Goal: Task Accomplishment & Management: Use online tool/utility

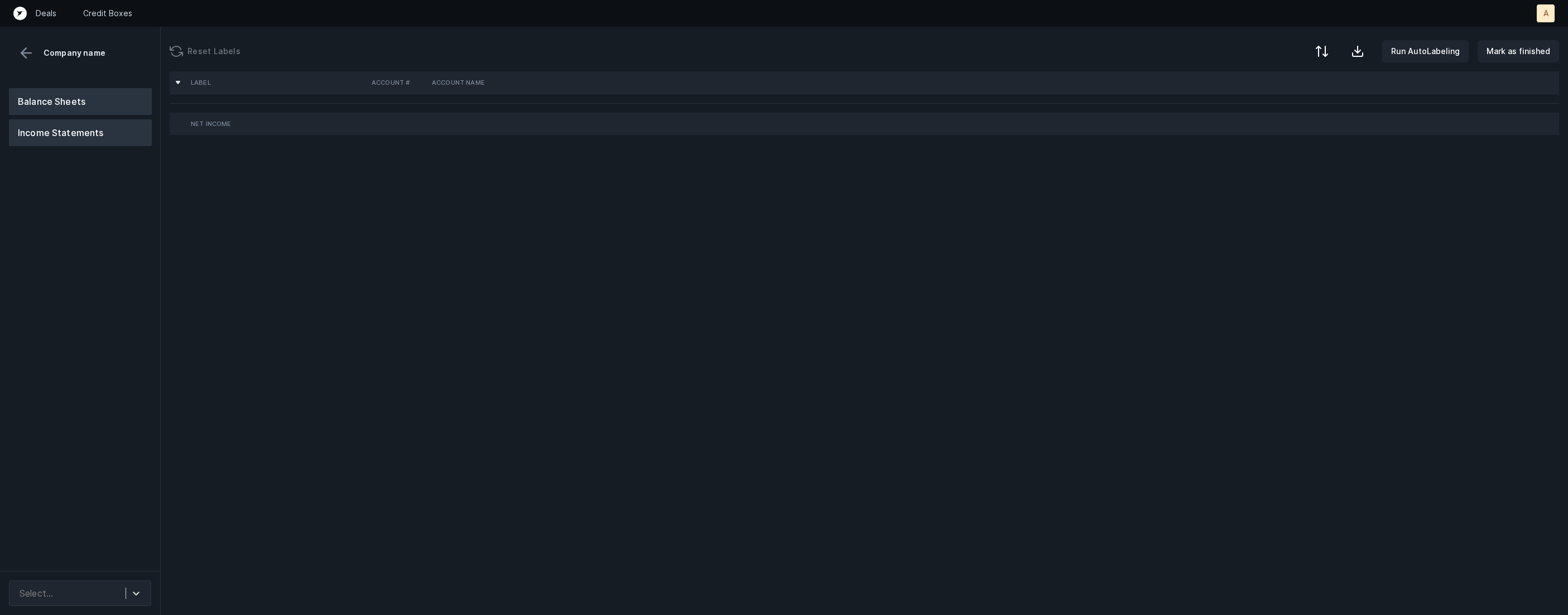
click at [54, 92] on button "Balance Sheets" at bounding box center [80, 101] width 142 height 27
click at [131, 592] on icon at bounding box center [136, 593] width 11 height 11
click at [134, 495] on div "Balance Sheets Income Statements" at bounding box center [80, 325] width 160 height 492
click at [28, 49] on button at bounding box center [26, 53] width 16 height 16
click at [74, 102] on button "Balance Sheets" at bounding box center [80, 101] width 142 height 27
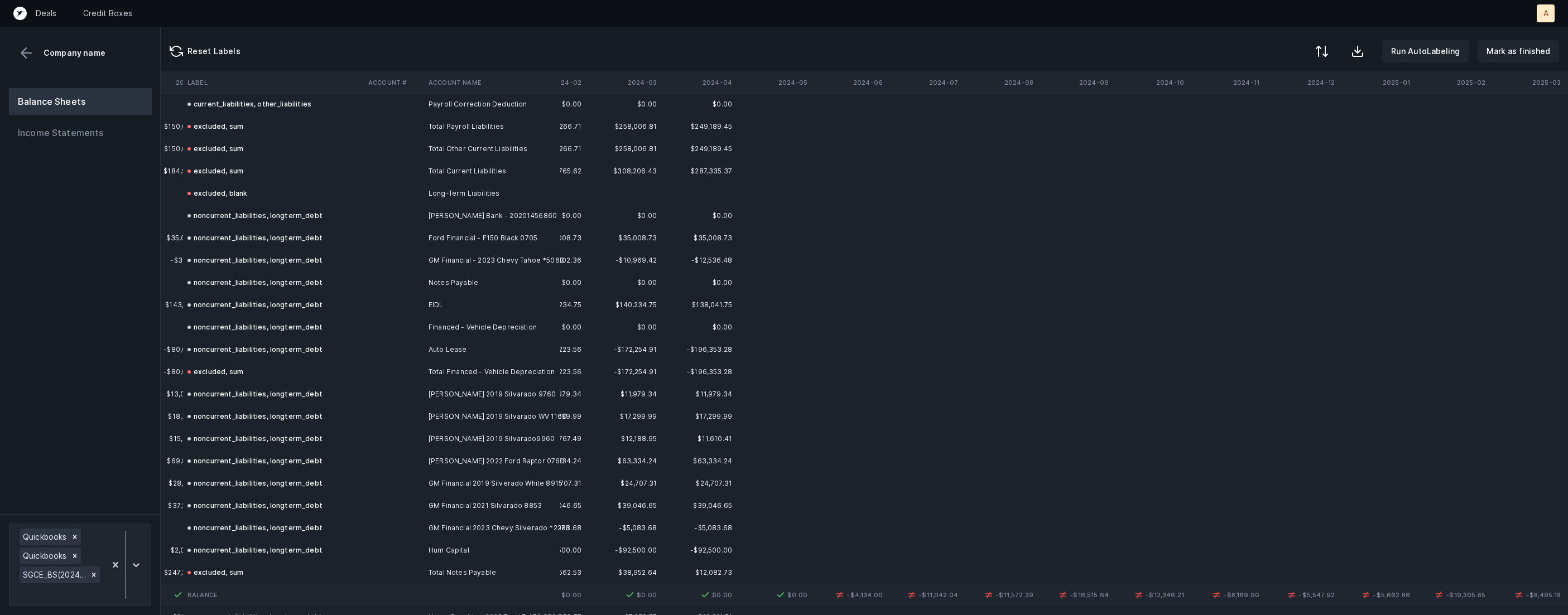
scroll to position [1220, 2614]
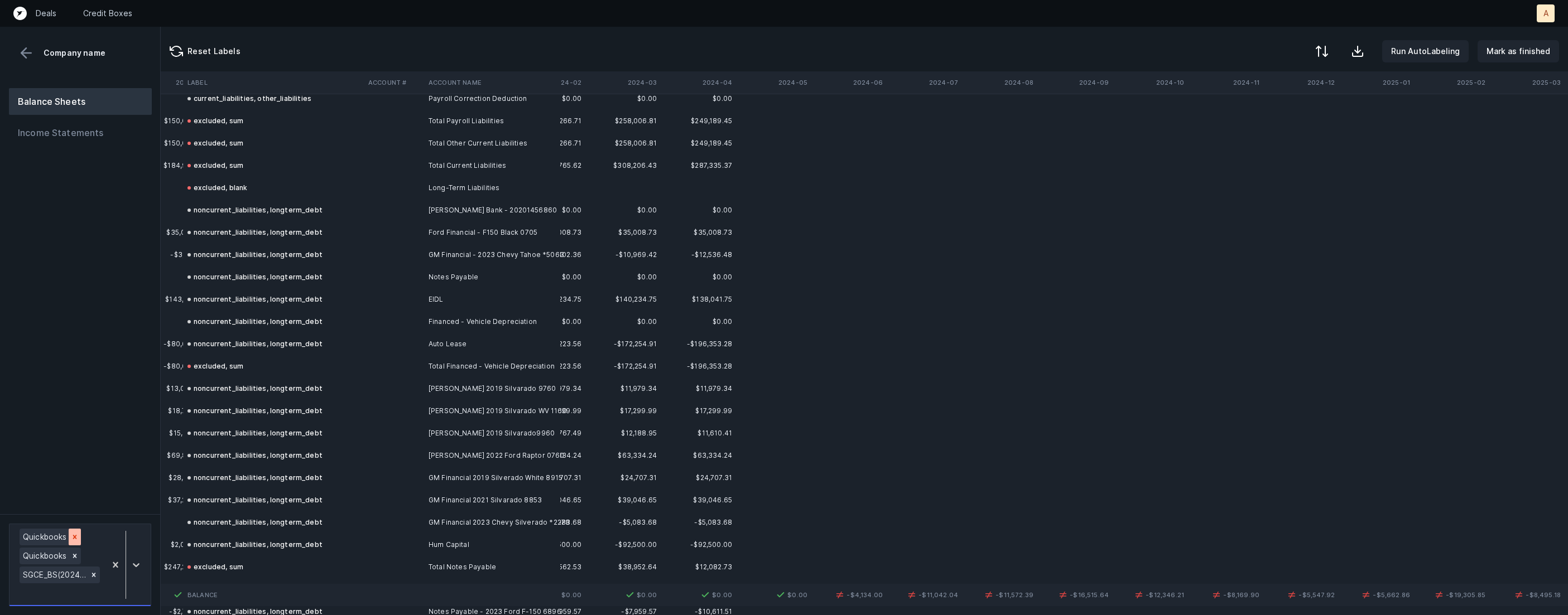
click at [73, 534] on icon at bounding box center [75, 537] width 7 height 7
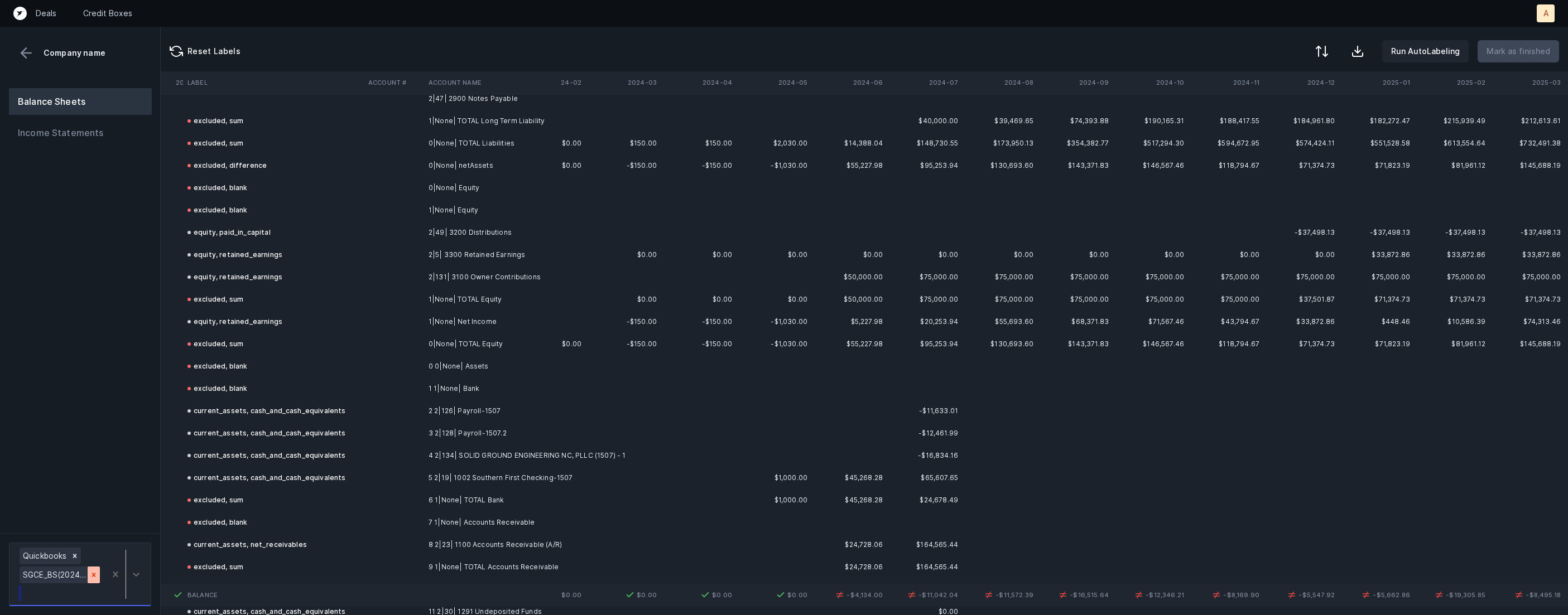
click at [97, 575] on icon at bounding box center [93, 575] width 7 height 7
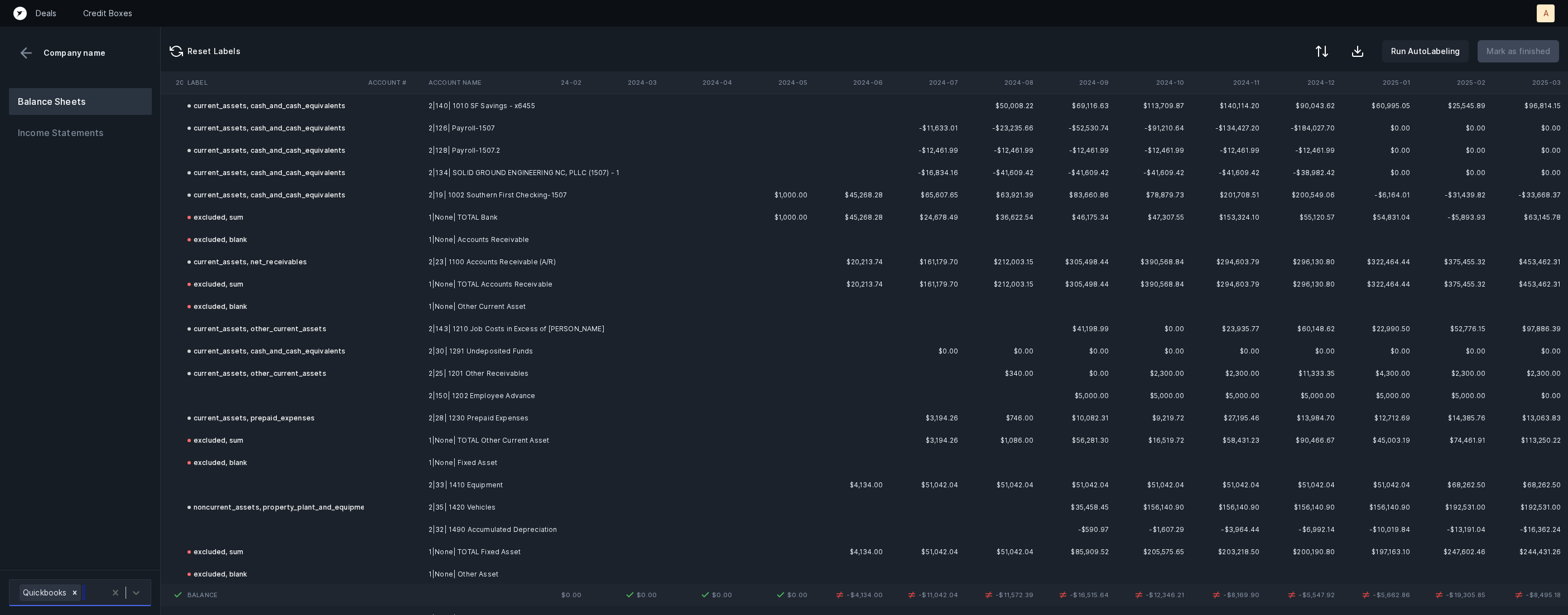
scroll to position [60, 2614]
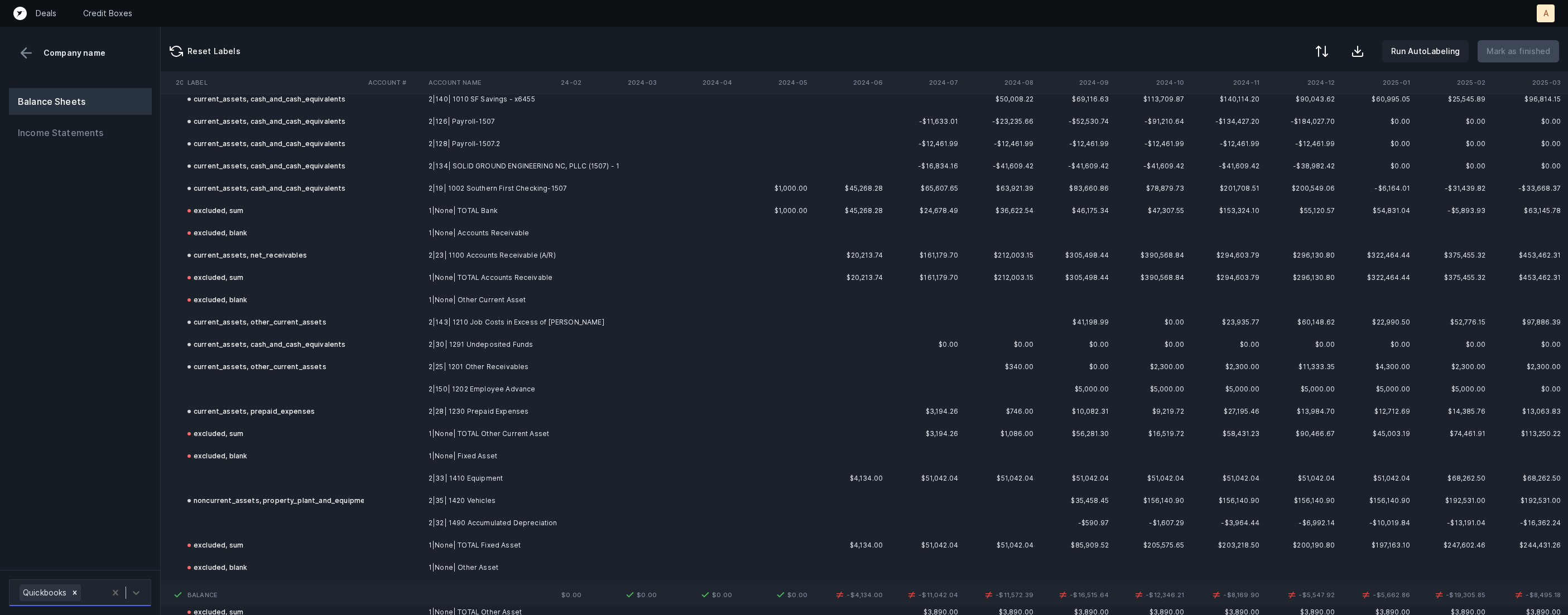
click at [474, 394] on td "2|150| 1202 Employee Advance" at bounding box center [492, 389] width 137 height 22
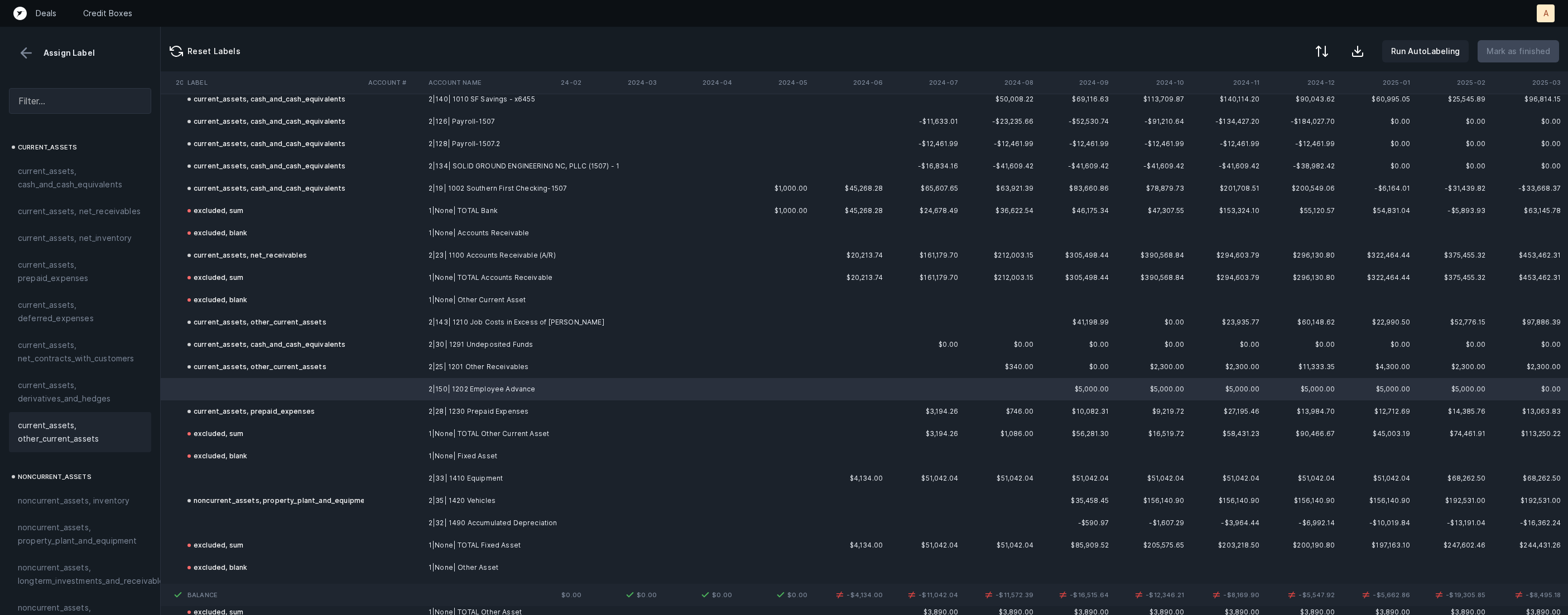
click at [89, 426] on span "current_assets, other_current_assets" at bounding box center [80, 432] width 125 height 27
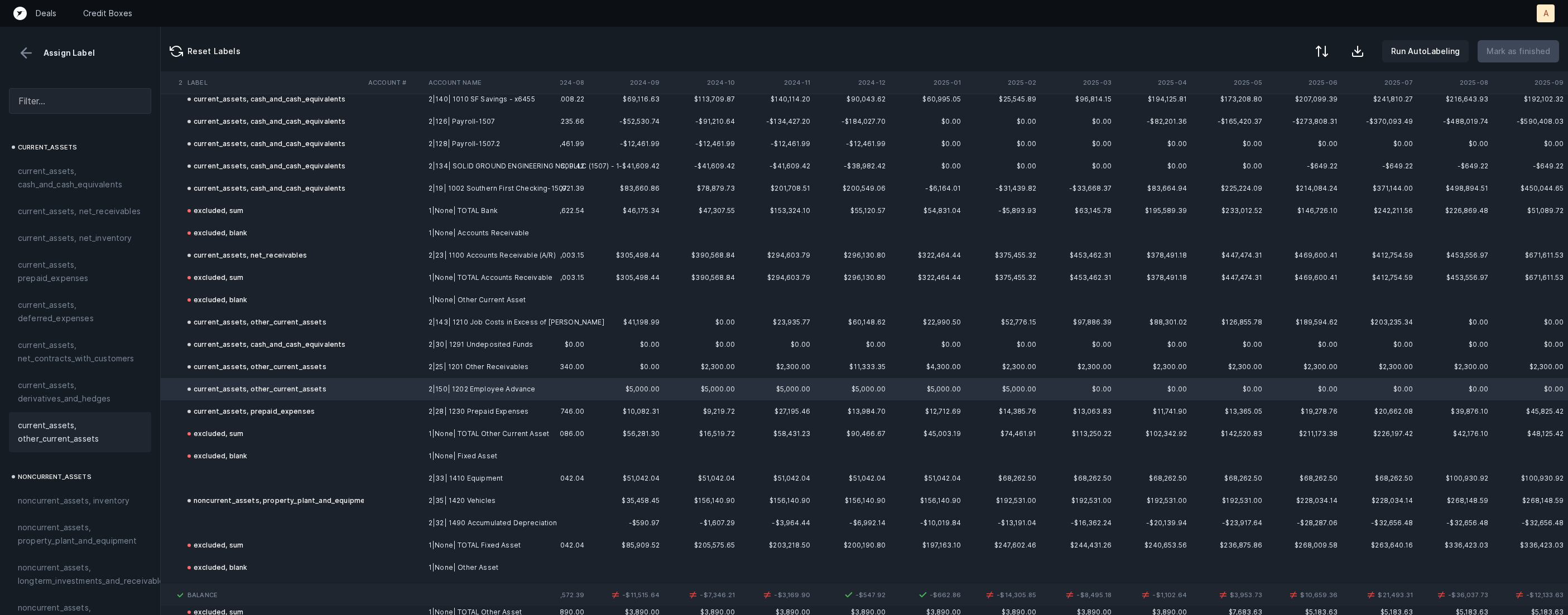
scroll to position [182, 3063]
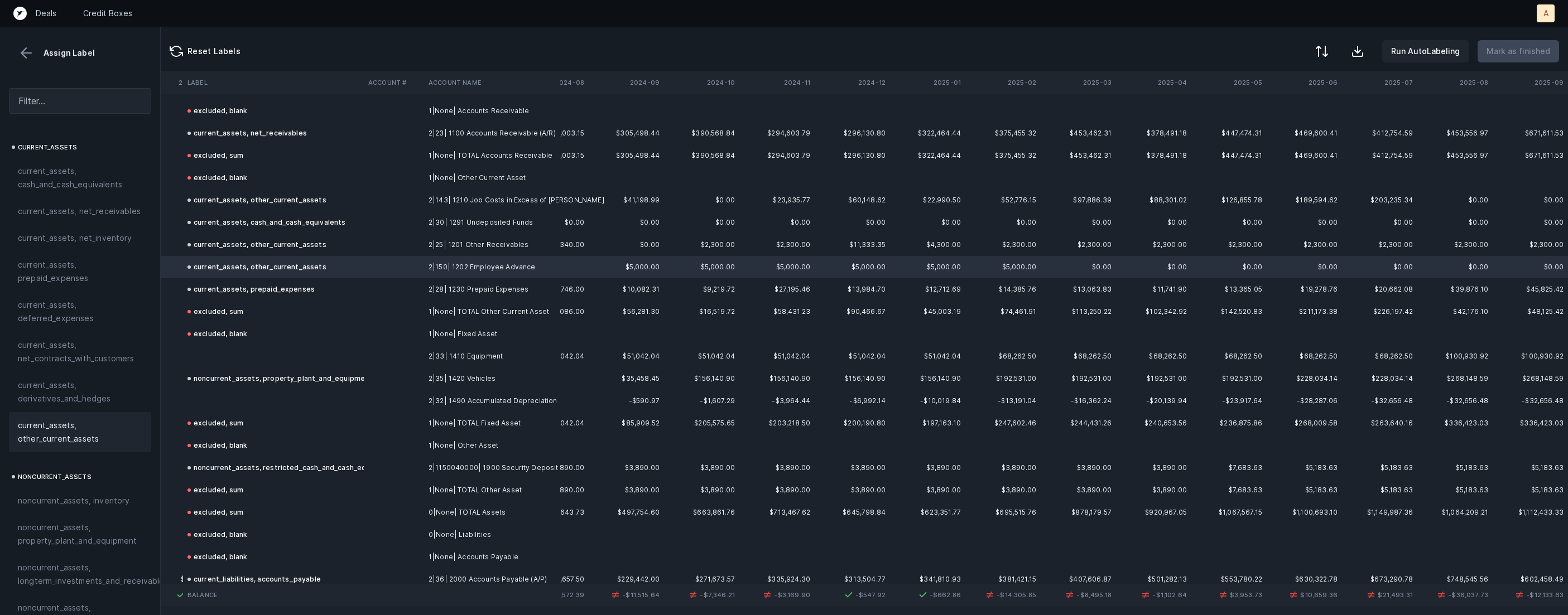
click at [474, 355] on td "2|33| 1410 Equipment" at bounding box center [492, 356] width 137 height 22
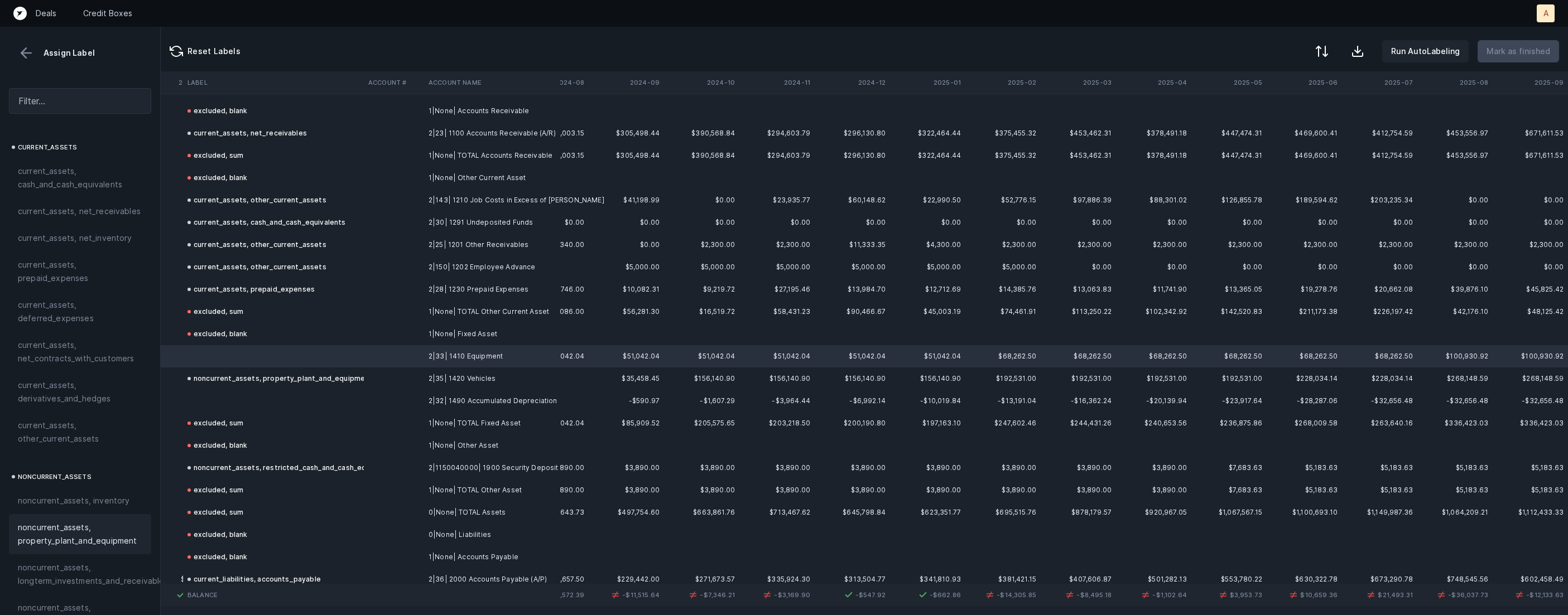
click at [59, 540] on span "noncurrent_assets, property_plant_and_equipment" at bounding box center [80, 534] width 125 height 27
click at [283, 401] on td at bounding box center [273, 401] width 181 height 22
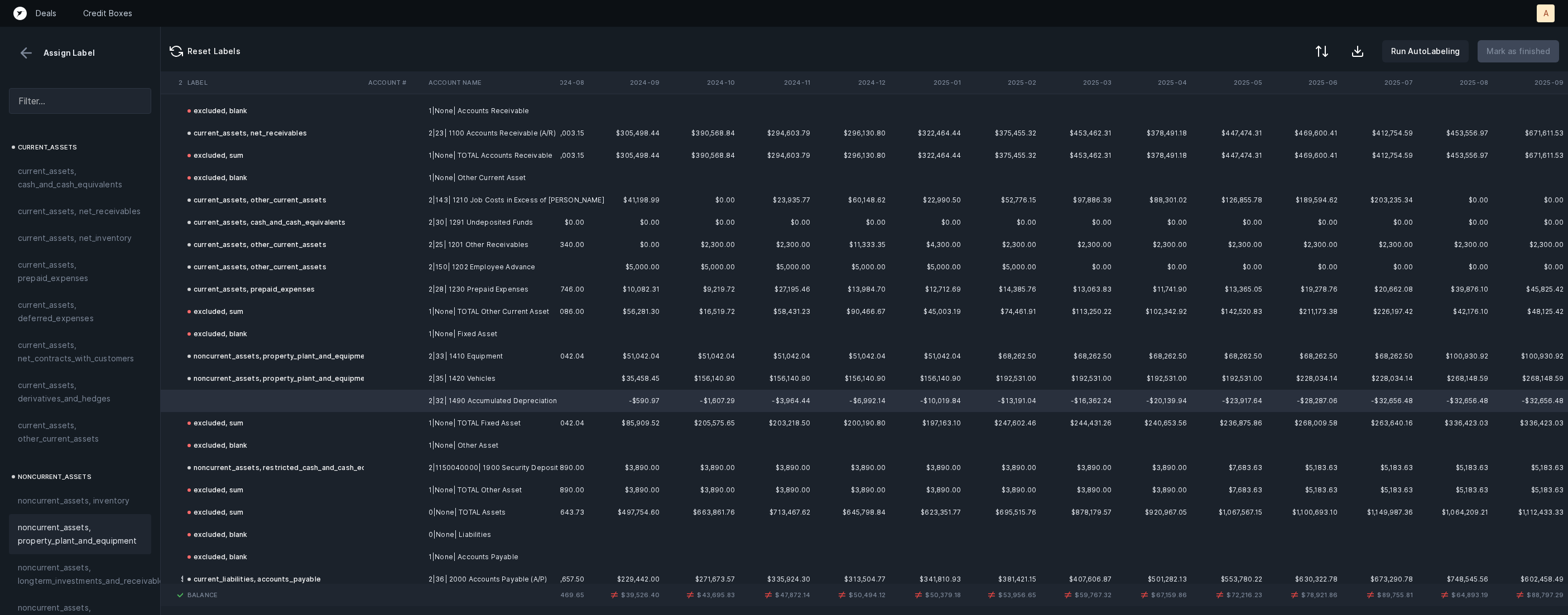
click at [65, 546] on span "noncurrent_assets, property_plant_and_equipment" at bounding box center [80, 534] width 125 height 27
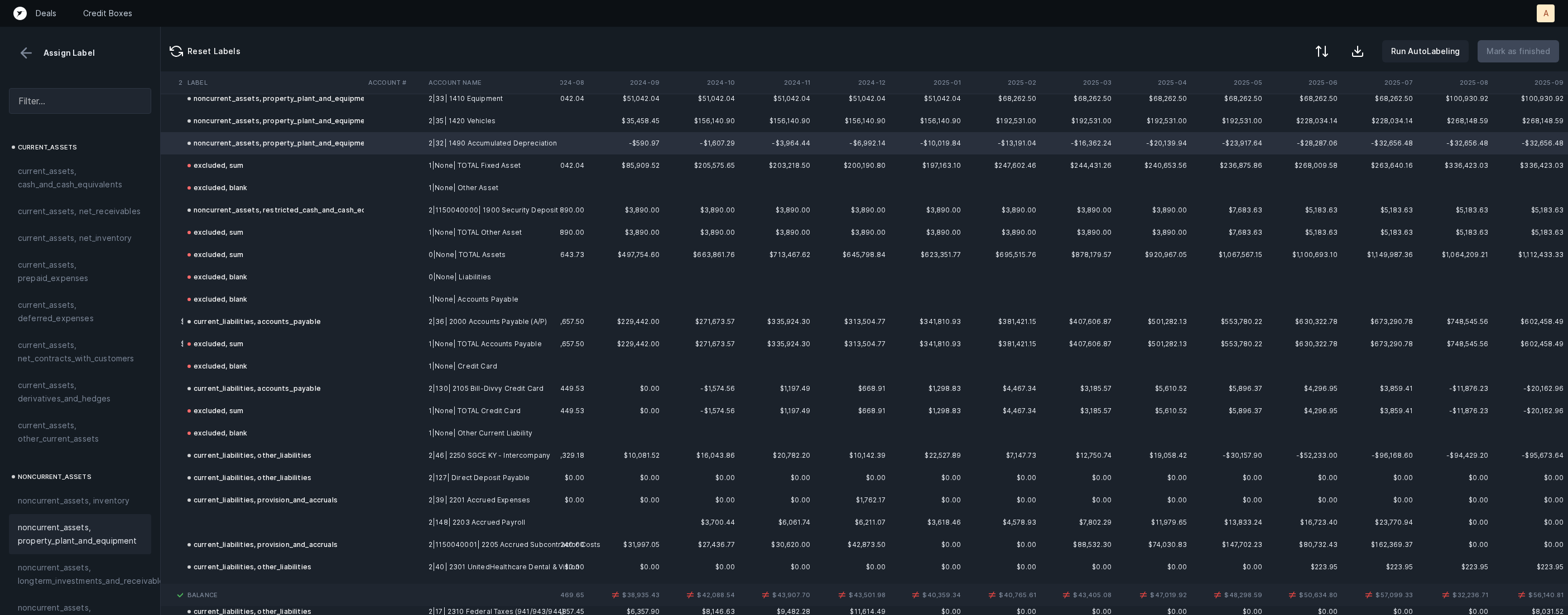
scroll to position [745, 3063]
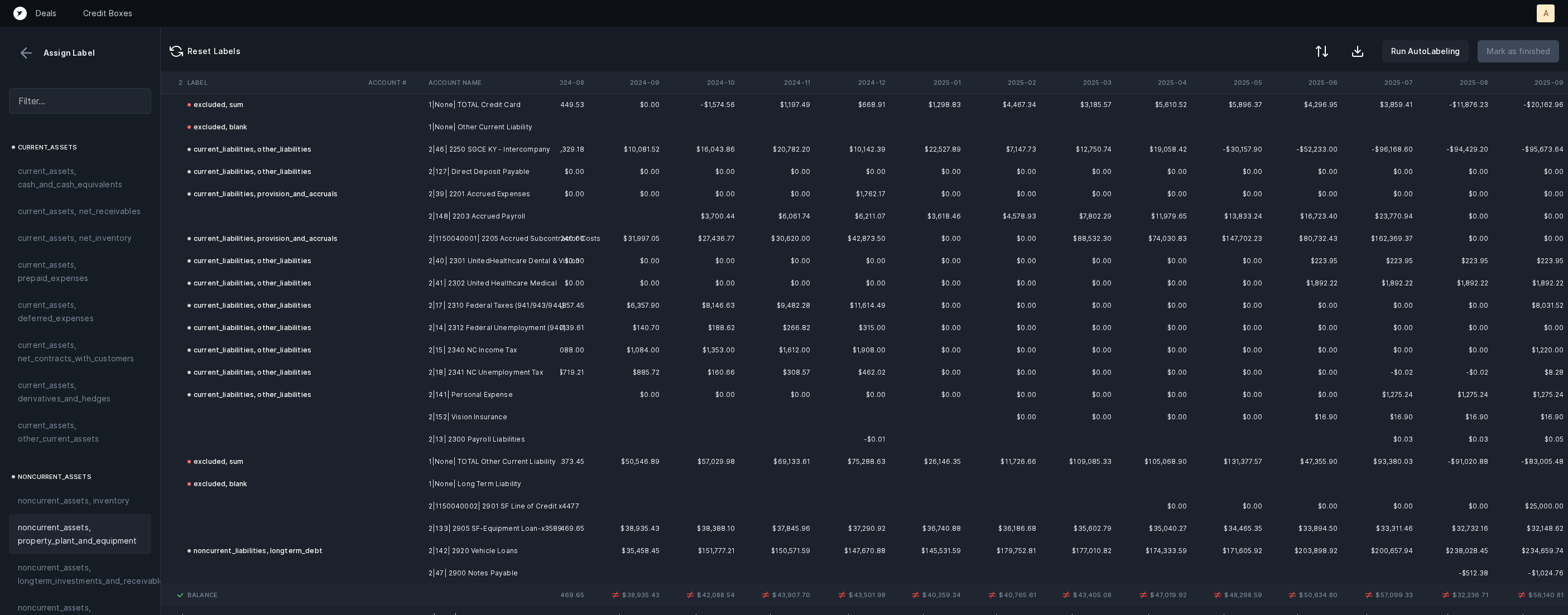
click at [351, 220] on td at bounding box center [273, 216] width 181 height 22
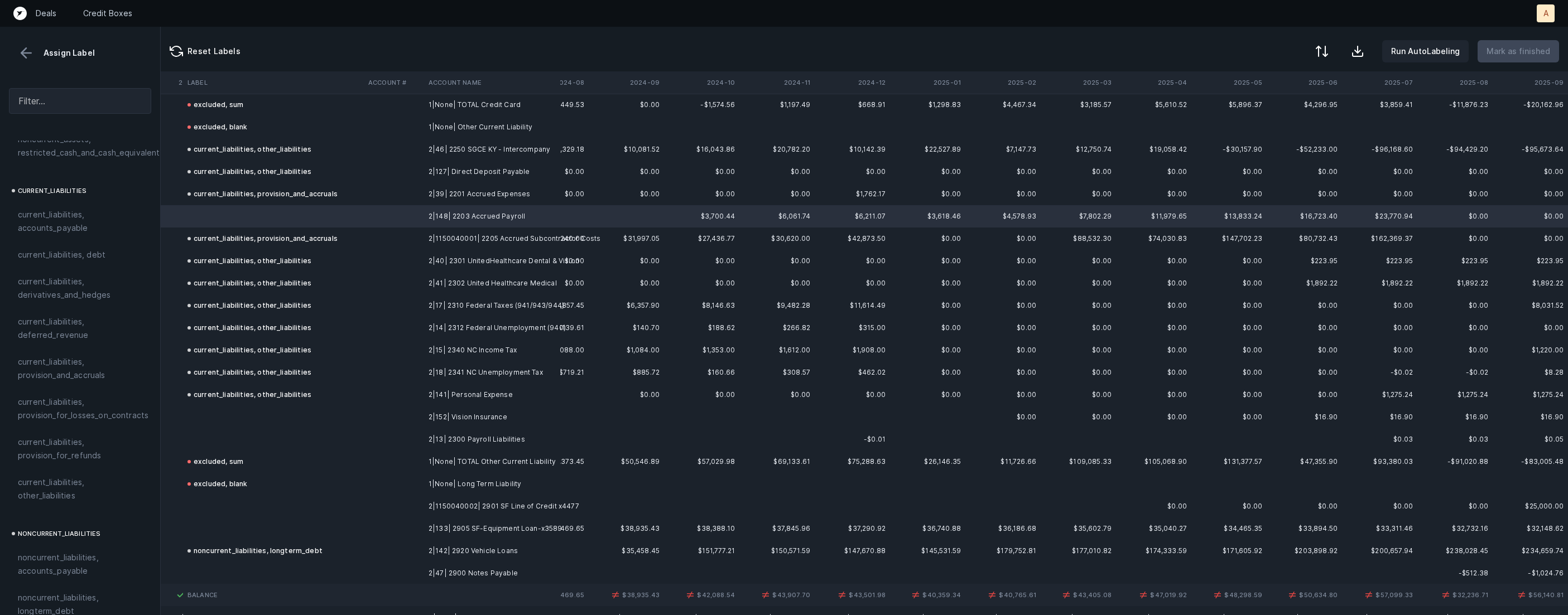
scroll to position [714, 0]
click at [90, 350] on span "current_liabilities, provision_and_accruals" at bounding box center [80, 364] width 125 height 27
click at [510, 415] on td "2|152| Vision Insurance" at bounding box center [492, 417] width 137 height 22
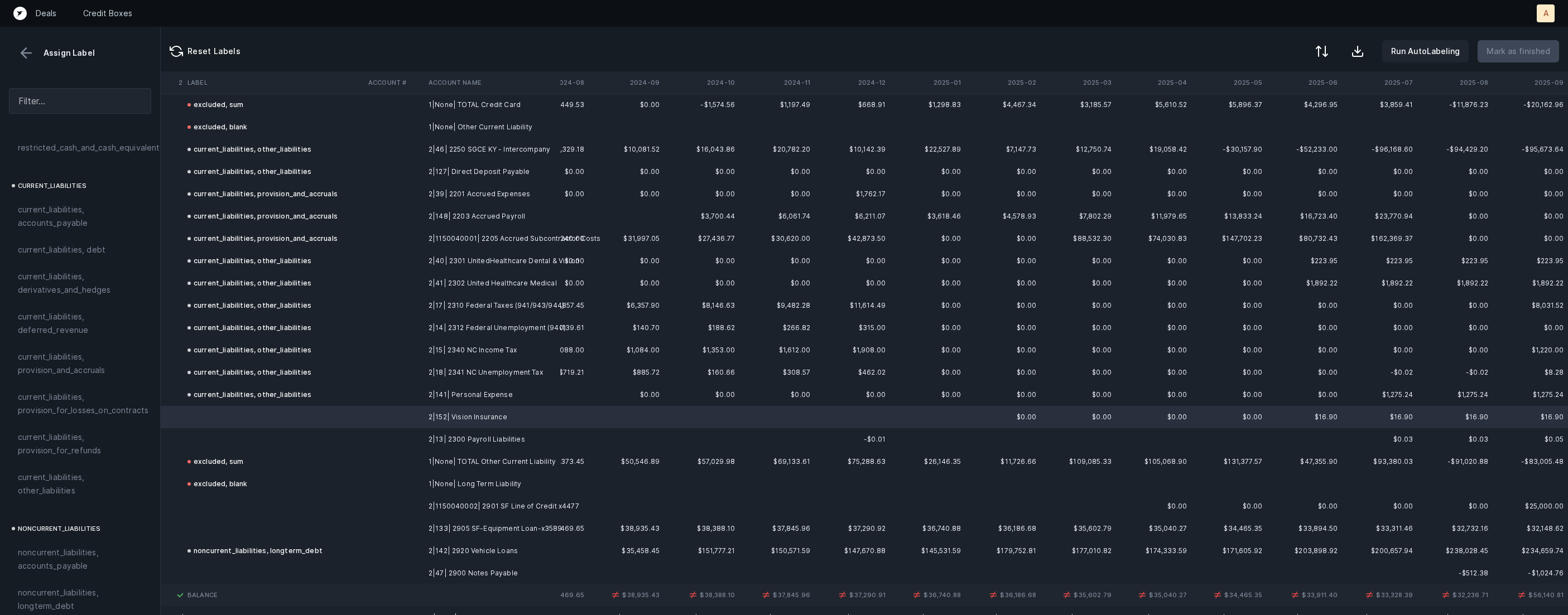
click at [498, 429] on td "2|13| 2300 Payroll Liabilities" at bounding box center [492, 439] width 137 height 22
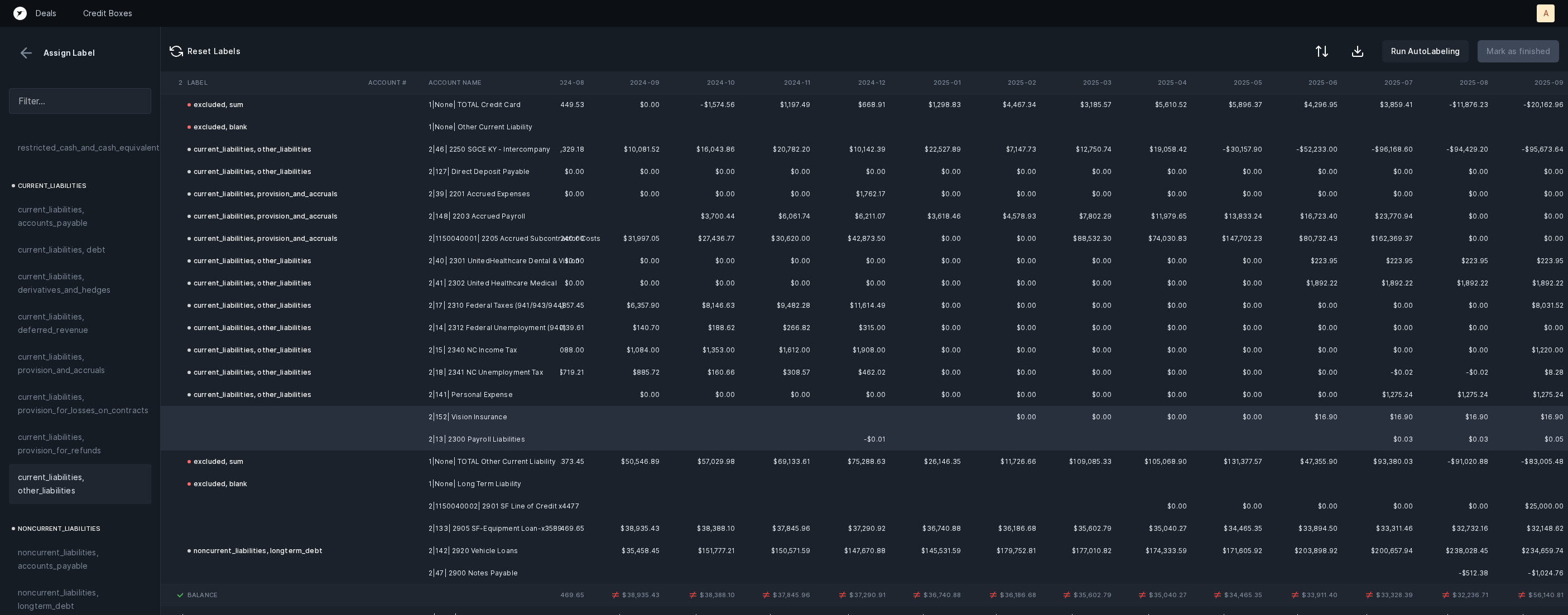
click at [44, 470] on span "current_liabilities, other_liabilities" at bounding box center [80, 484] width 125 height 27
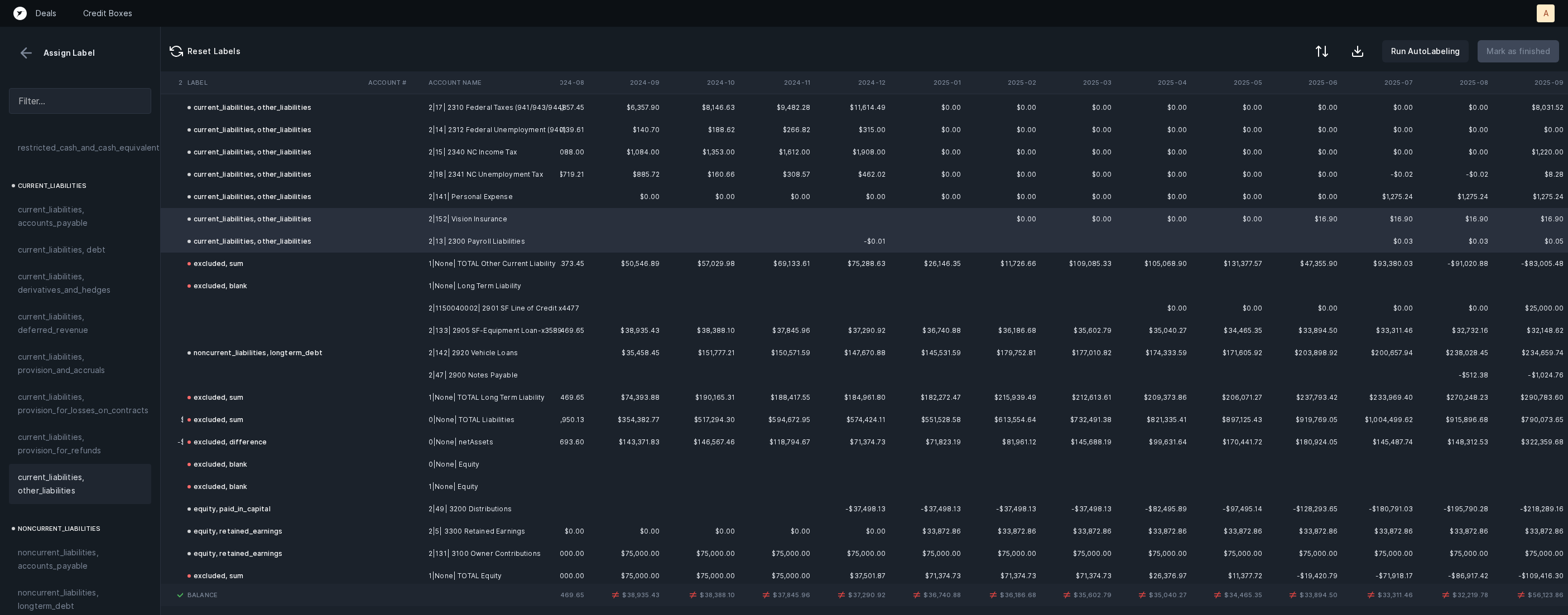
scroll to position [949, 3063]
click at [427, 304] on td "2|1150040002| 2901 SF Line of Credit x4477" at bounding box center [492, 303] width 137 height 22
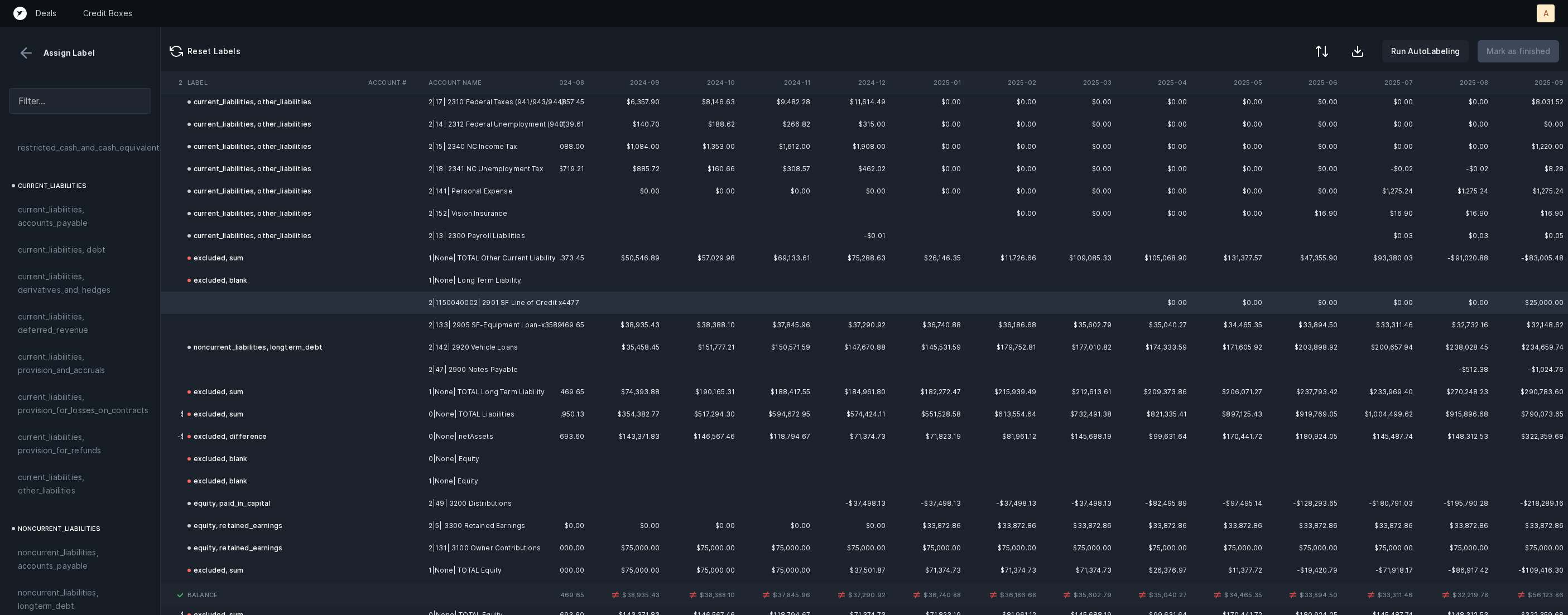
click at [457, 327] on td "2|133| 2905 SF-Equipment Loan-x3589" at bounding box center [492, 325] width 137 height 22
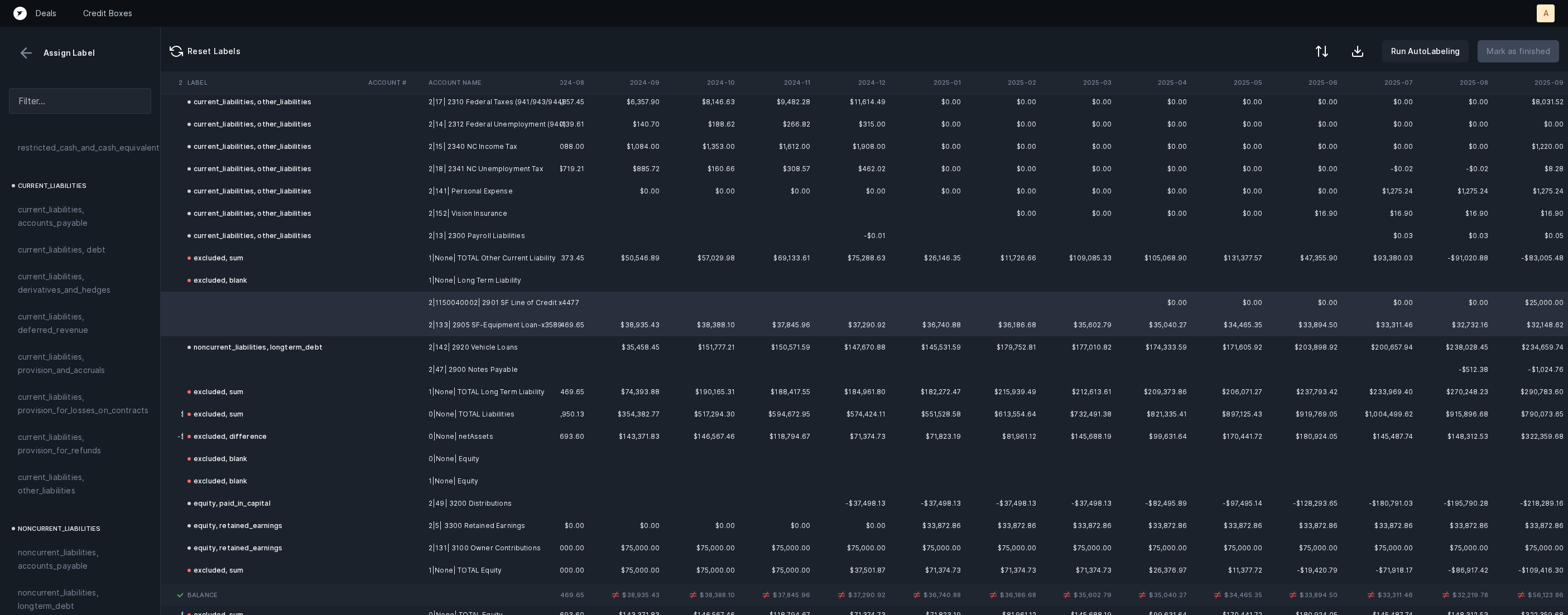
click at [421, 368] on td at bounding box center [394, 370] width 60 height 22
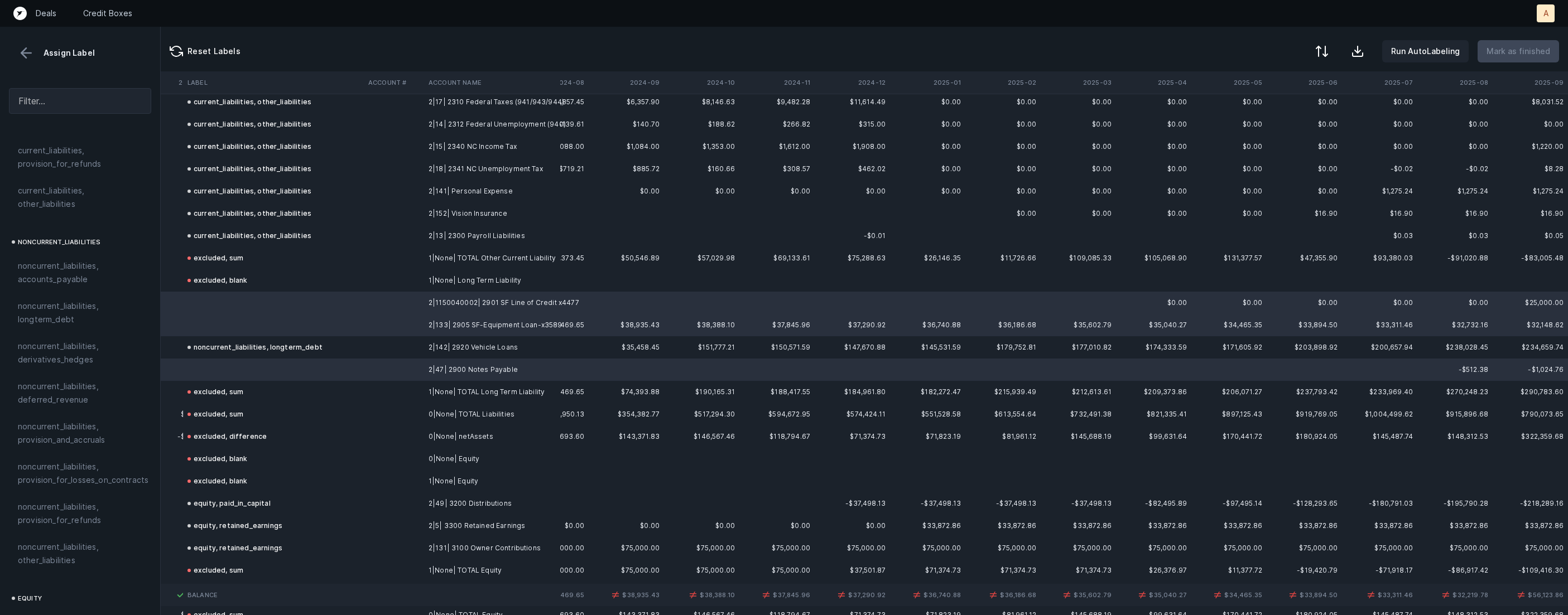
scroll to position [954, 0]
click at [66, 346] on span "noncurrent_liabilities, longterm_debt" at bounding box center [80, 359] width 125 height 27
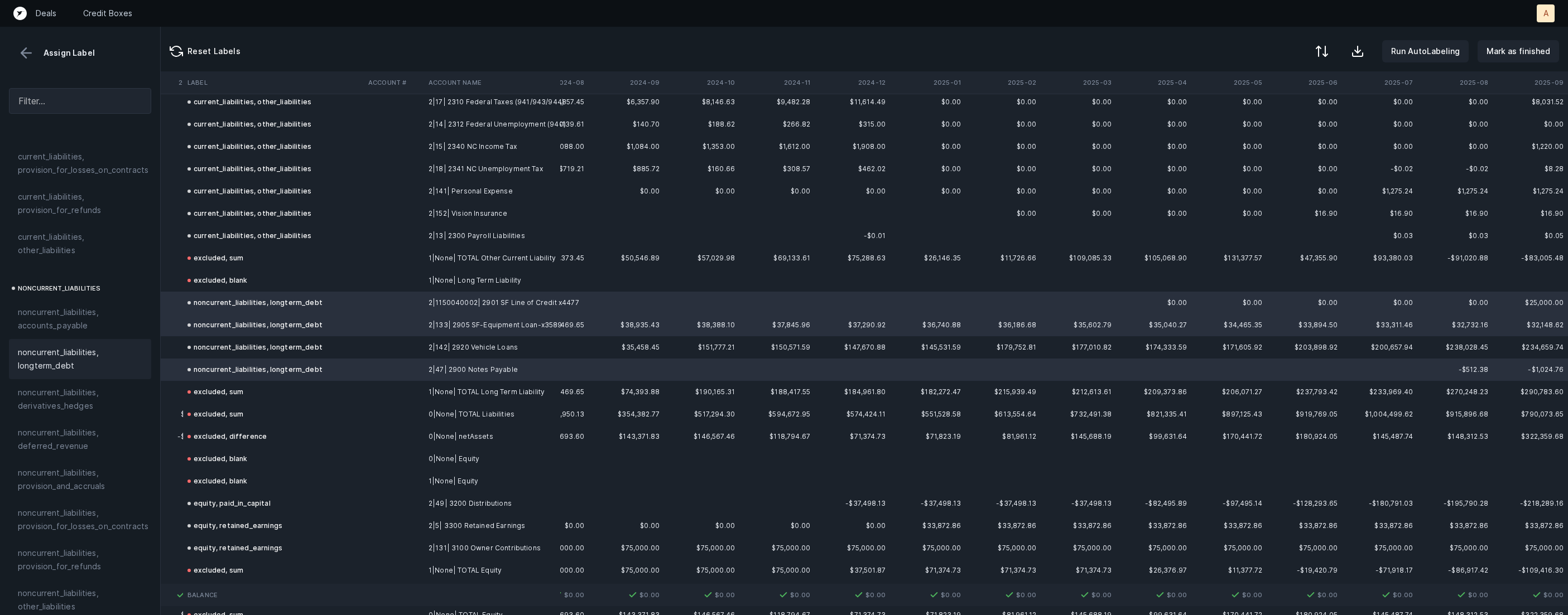
scroll to position [999, 3063]
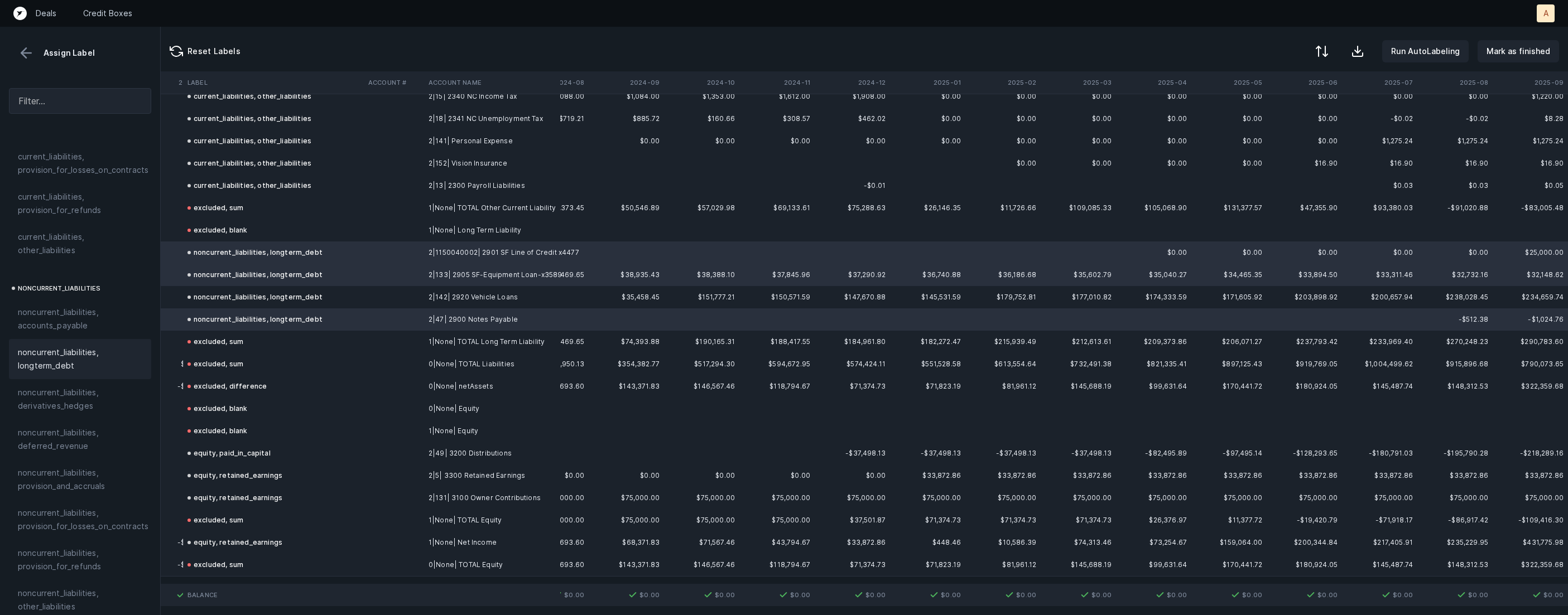
click at [22, 50] on button at bounding box center [26, 53] width 16 height 16
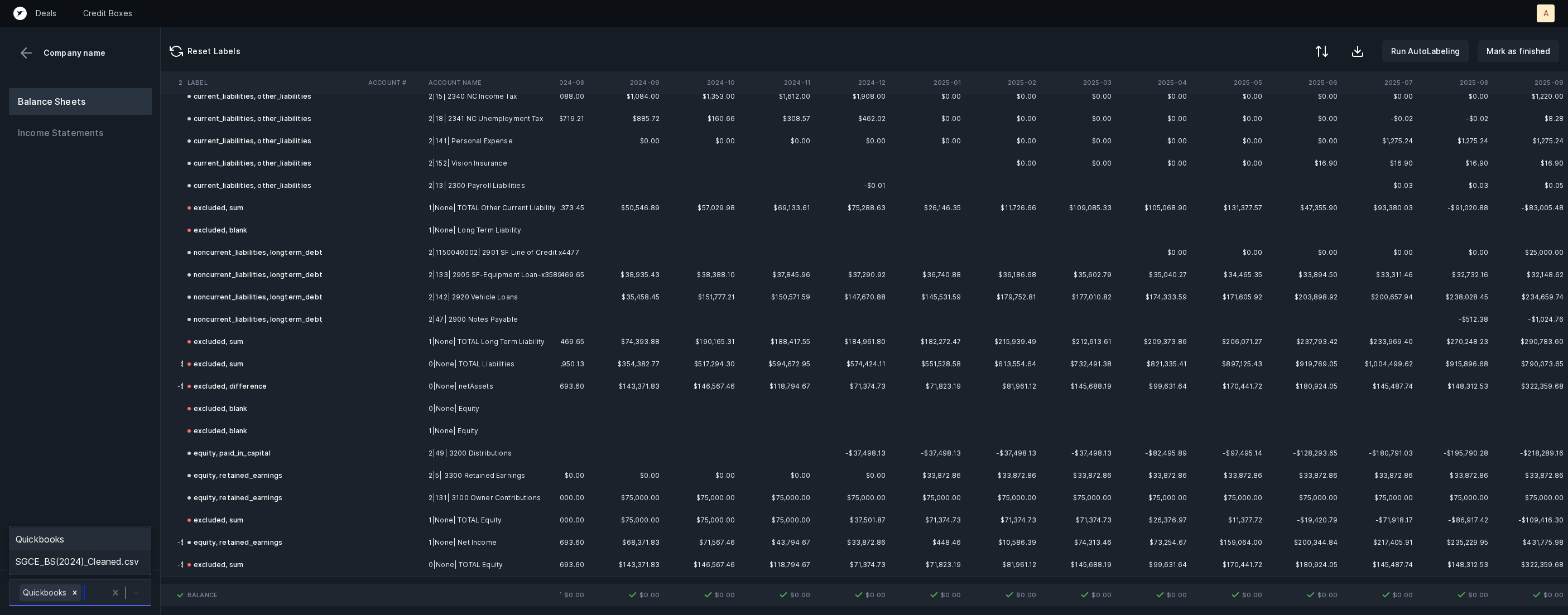
click at [132, 587] on div at bounding box center [136, 593] width 20 height 20
click at [114, 539] on div "Quickbooks" at bounding box center [80, 539] width 142 height 22
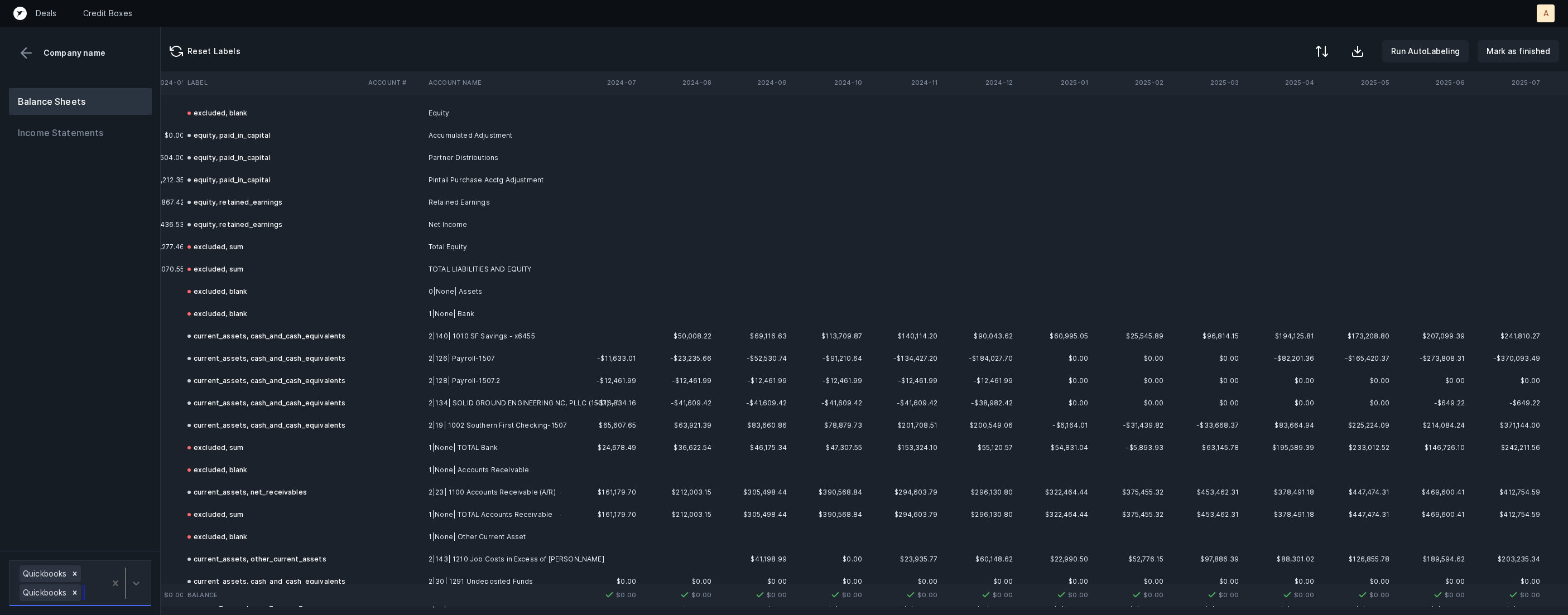
scroll to position [1808, 3063]
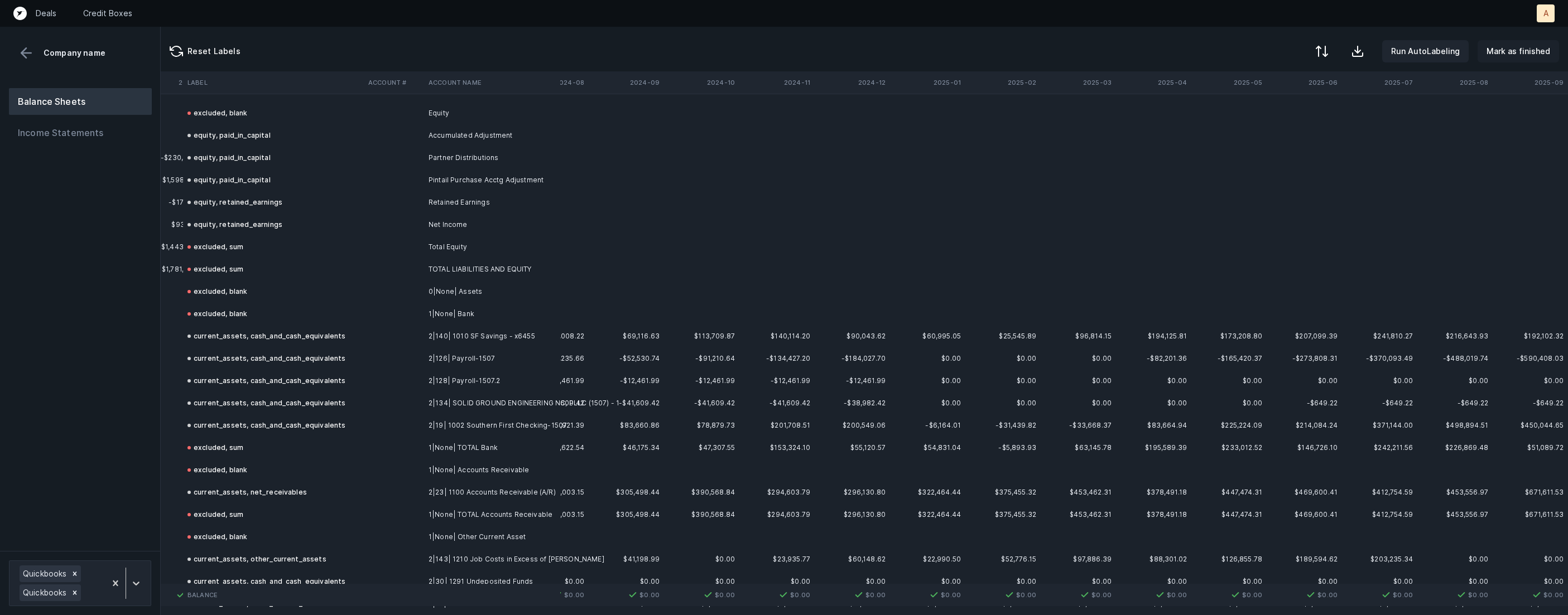
click at [1514, 57] on p "Mark as finished" at bounding box center [1518, 51] width 63 height 13
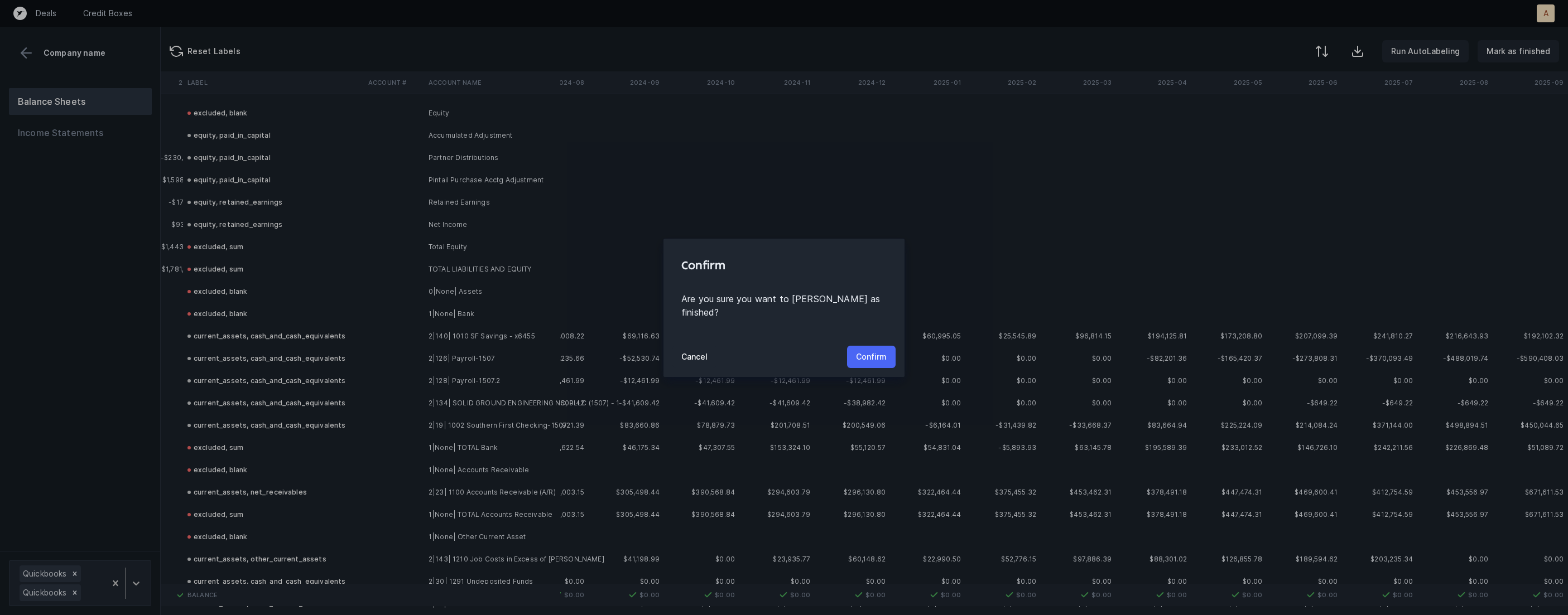
click at [871, 350] on p "Confirm" at bounding box center [871, 357] width 31 height 13
